Goal: Task Accomplishment & Management: Complete application form

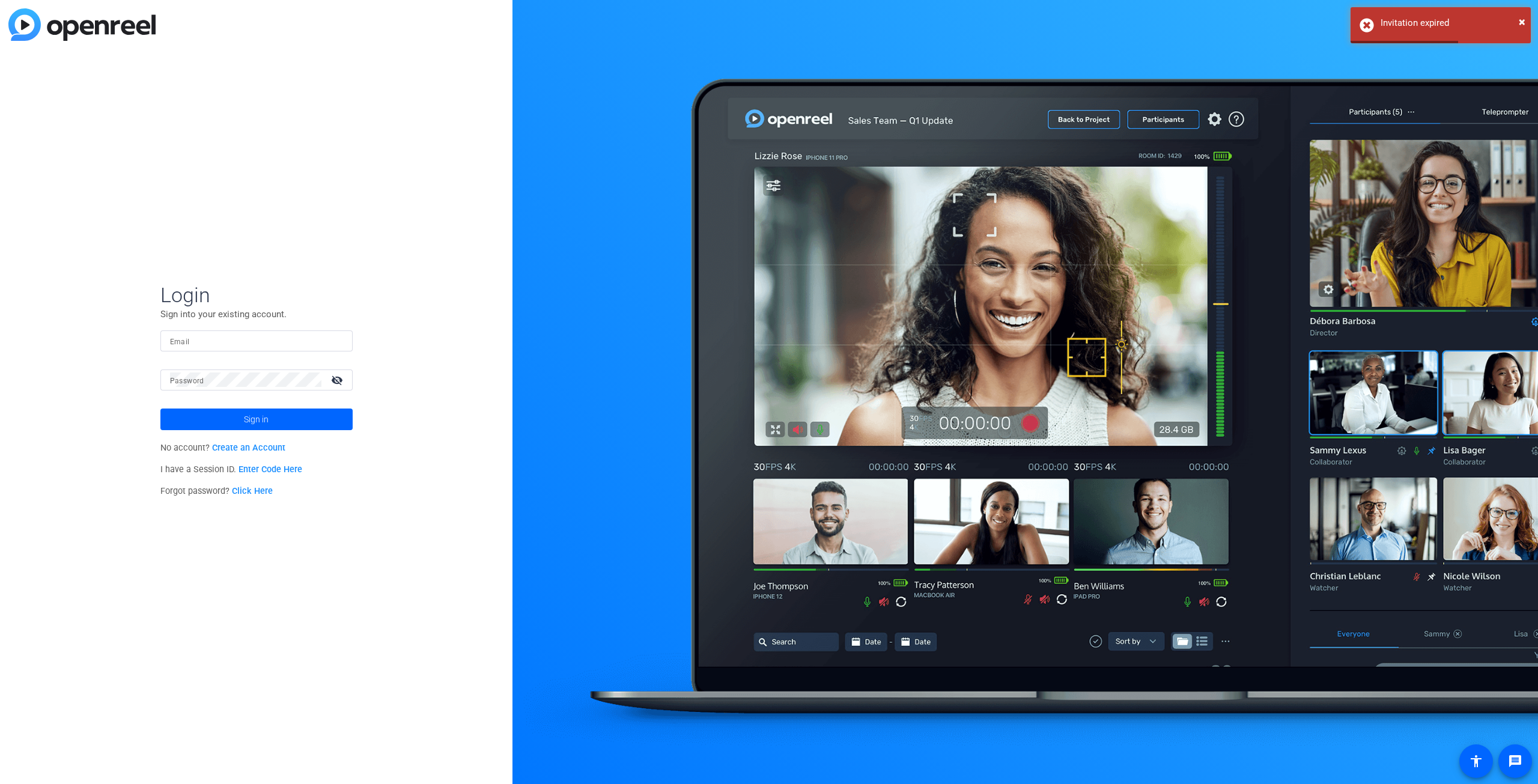
click at [209, 348] on div at bounding box center [257, 341] width 173 height 21
click at [260, 454] on p "No account? Create an Account" at bounding box center [257, 448] width 192 height 22
click at [260, 449] on link "Create an Account" at bounding box center [248, 448] width 73 height 11
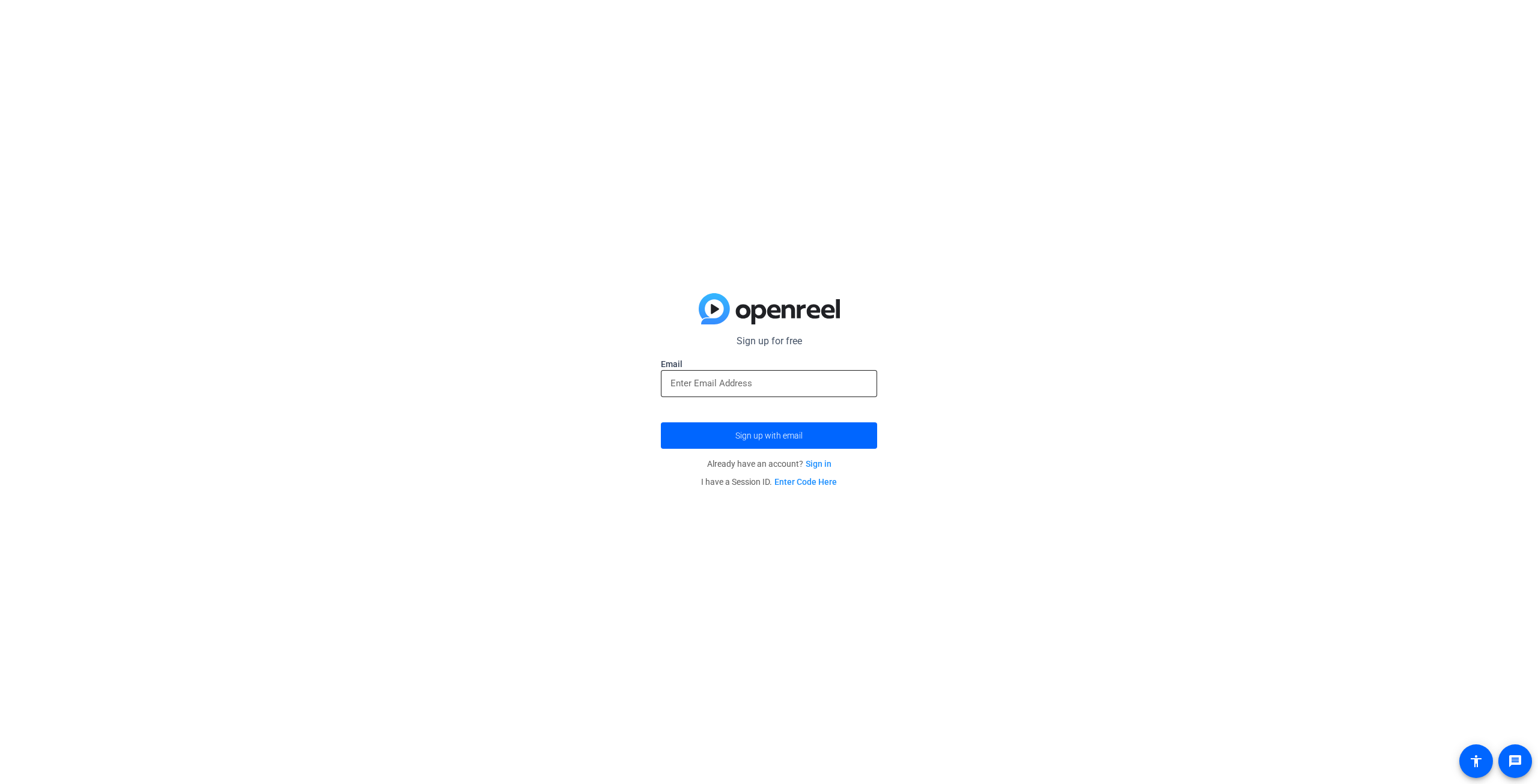
click at [710, 388] on input "email" at bounding box center [769, 383] width 197 height 15
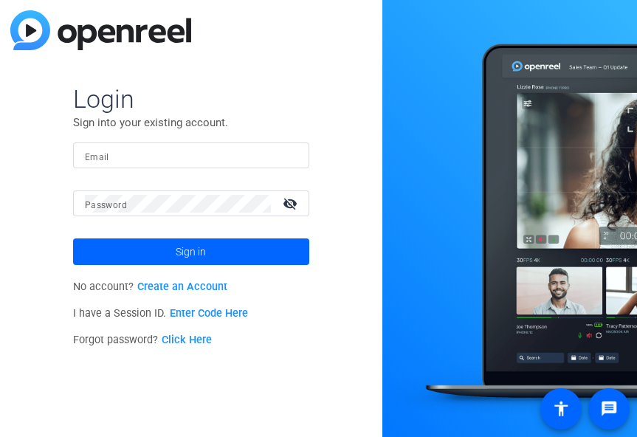
click at [104, 153] on mat-label "Email" at bounding box center [97, 157] width 24 height 10
click at [104, 153] on input "Email" at bounding box center [191, 156] width 212 height 18
type input "holly.kramer@jackson.com"
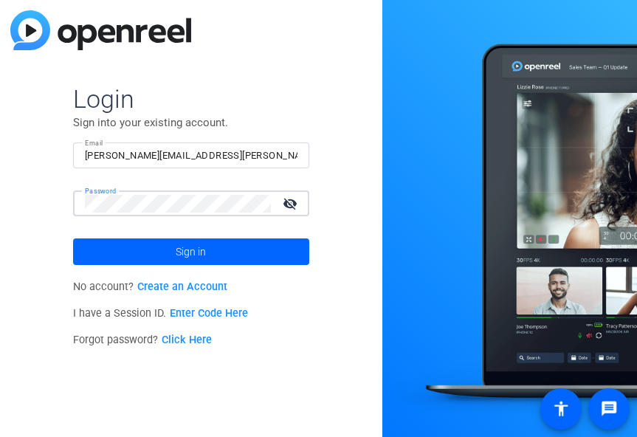
click at [201, 254] on span "Sign in" at bounding box center [191, 251] width 30 height 37
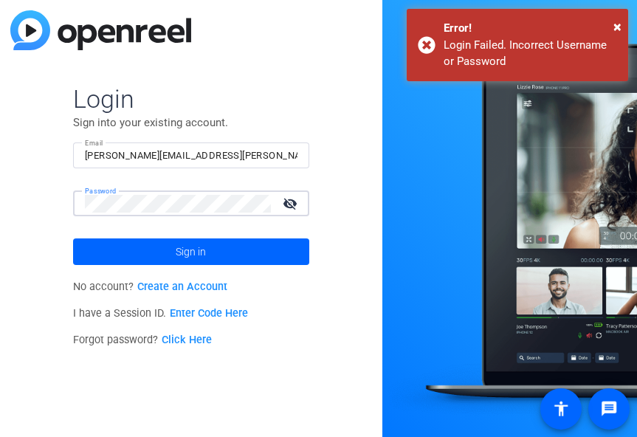
click at [242, 160] on input "holly.kramer@jackson.com" at bounding box center [191, 156] width 212 height 18
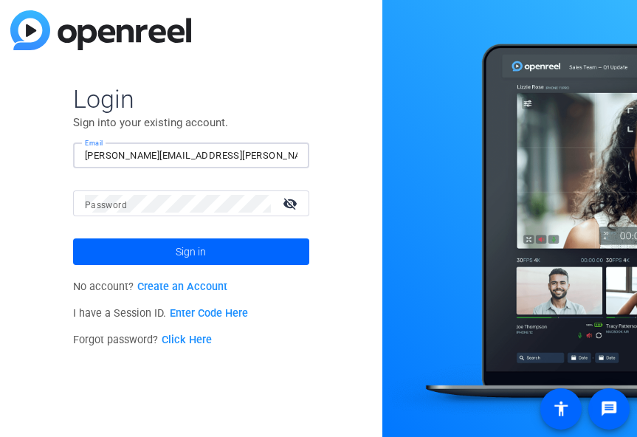
drag, startPoint x: 242, startPoint y: 160, endPoint x: 2, endPoint y: 160, distance: 239.7
click at [2, 160] on div "Login Sign into your existing account. Email holly.kramer@jackson.com Password …" at bounding box center [191, 218] width 382 height 437
